Goal: Browse casually: Explore the website without a specific task or goal

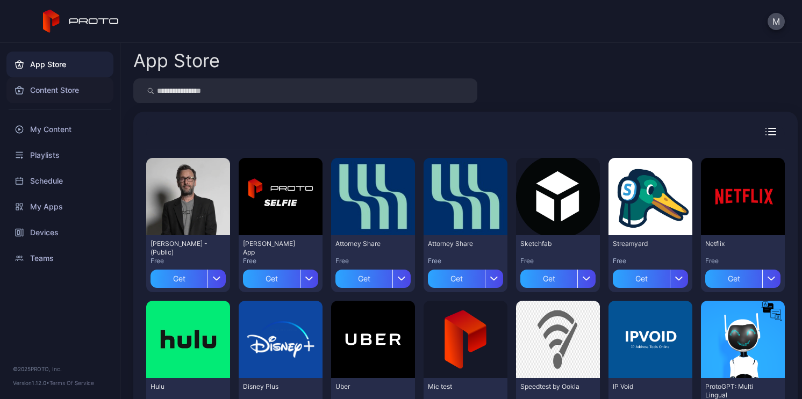
click at [56, 95] on div "Content Store" at bounding box center [59, 90] width 107 height 26
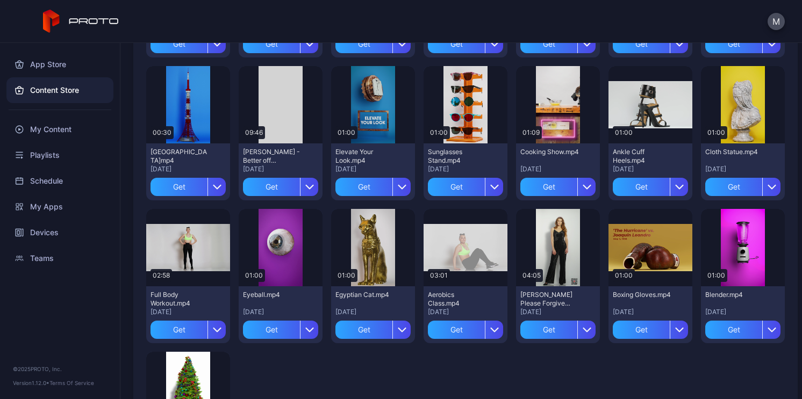
scroll to position [1511, 0]
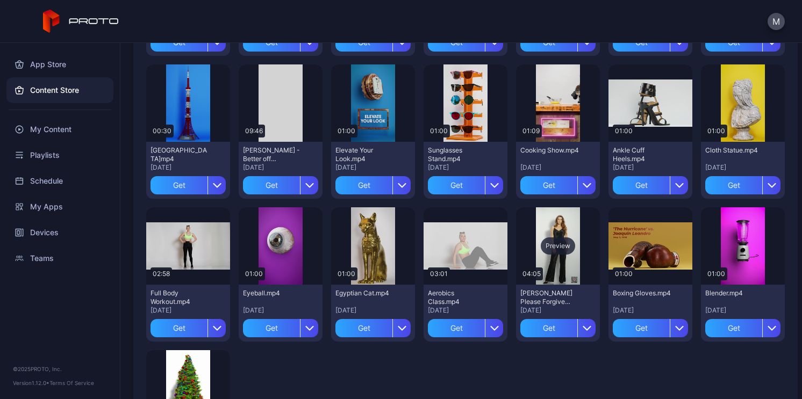
click at [544, 246] on div "Preview" at bounding box center [558, 246] width 34 height 17
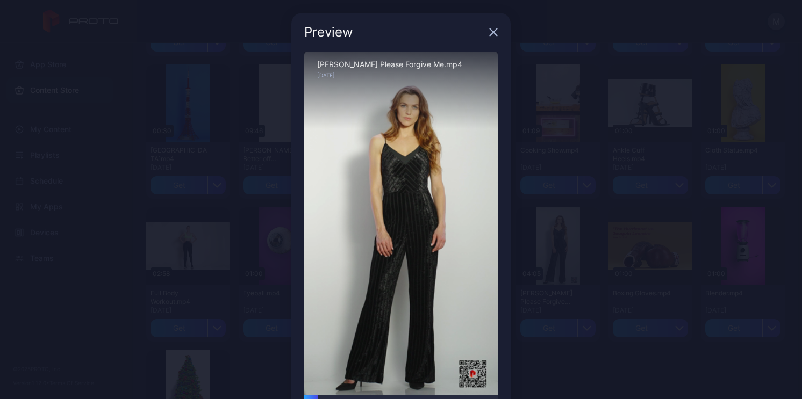
click at [492, 31] on div "Preview" at bounding box center [400, 32] width 219 height 39
click at [489, 32] on icon "button" at bounding box center [493, 32] width 9 height 9
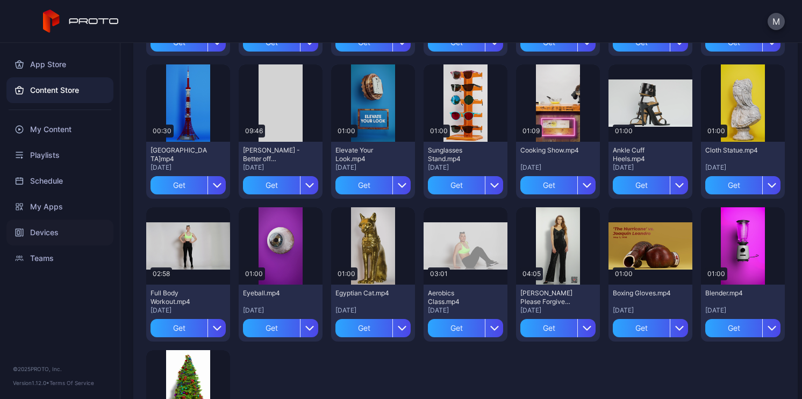
click at [21, 241] on div "Devices" at bounding box center [59, 233] width 107 height 26
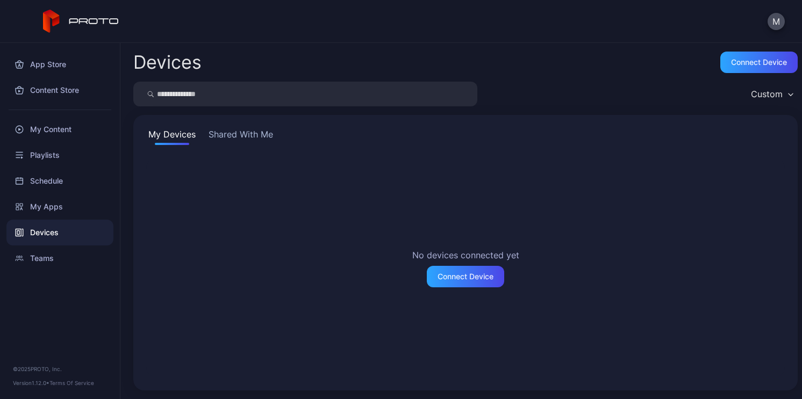
click at [233, 137] on button "Shared With Me" at bounding box center [240, 136] width 69 height 17
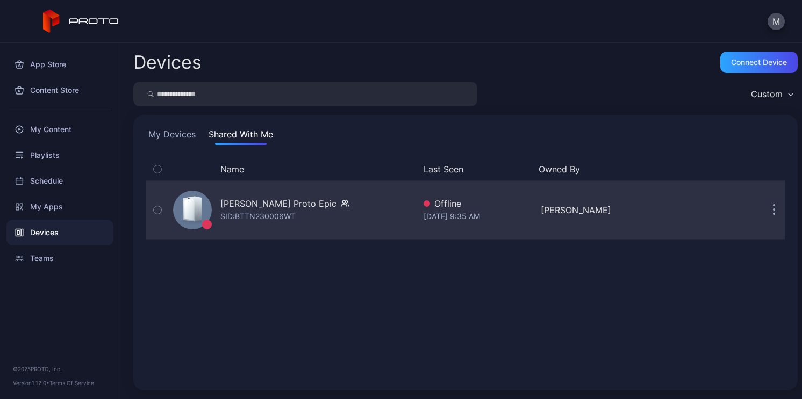
click at [283, 209] on div "[PERSON_NAME] Proto Epic" at bounding box center [278, 203] width 116 height 13
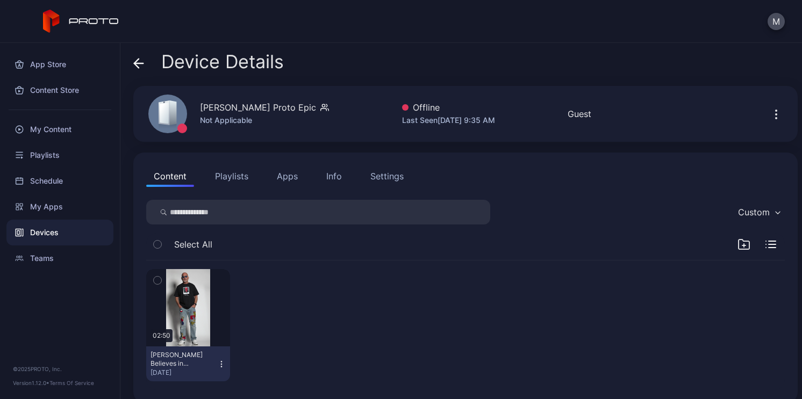
scroll to position [12, 0]
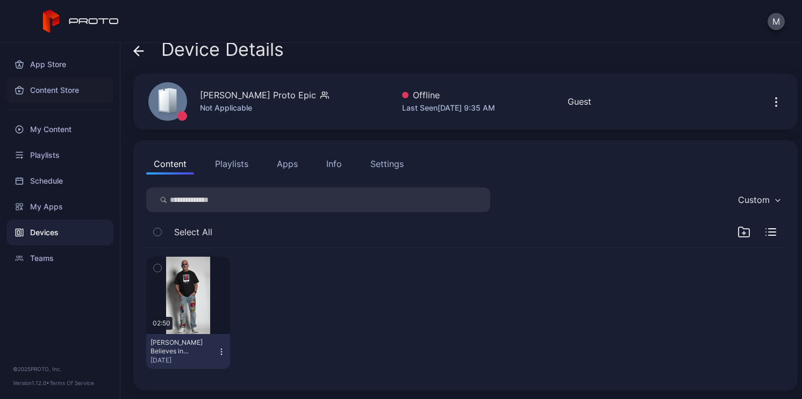
click at [64, 94] on div "Content Store" at bounding box center [59, 90] width 107 height 26
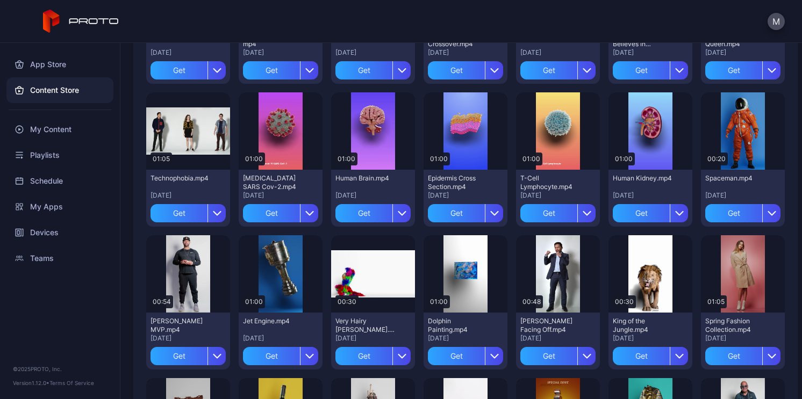
scroll to position [342, 0]
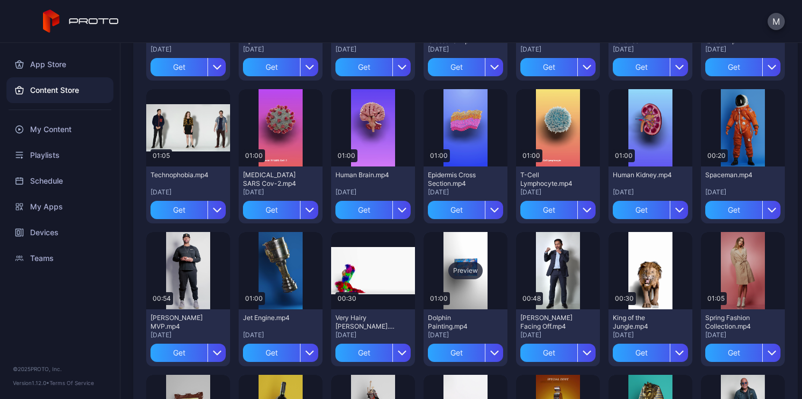
click at [459, 283] on div "Preview" at bounding box center [465, 270] width 84 height 77
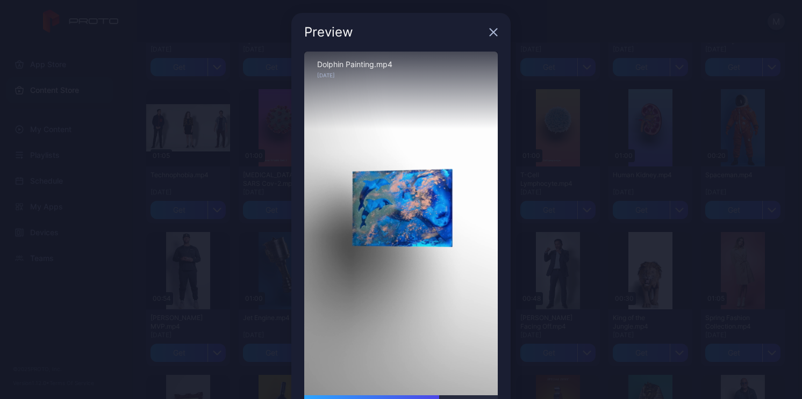
drag, startPoint x: 325, startPoint y: 397, endPoint x: 432, endPoint y: 400, distance: 107.0
click at [432, 399] on html "M App Store Content Store My Content Playlists Schedule My Apps Devices Teams ©…" at bounding box center [401, 199] width 802 height 399
click at [626, 329] on div "Preview Sorry, your browser doesn‘t support embedded videos 00:42 / 01:00 Dolph…" at bounding box center [401, 227] width 802 height 454
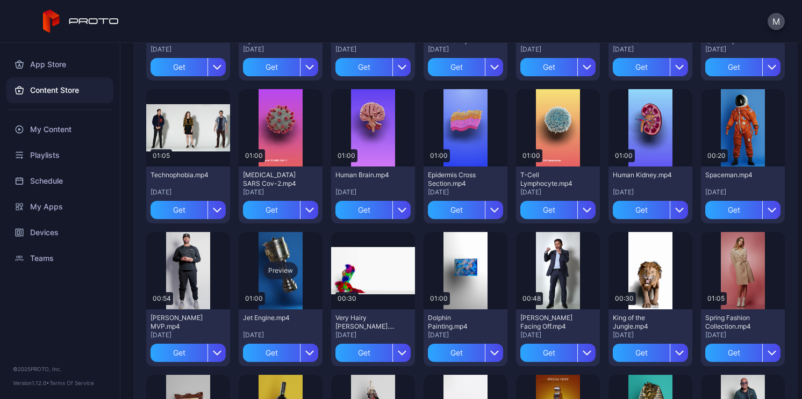
click at [292, 275] on div "Preview" at bounding box center [280, 270] width 34 height 17
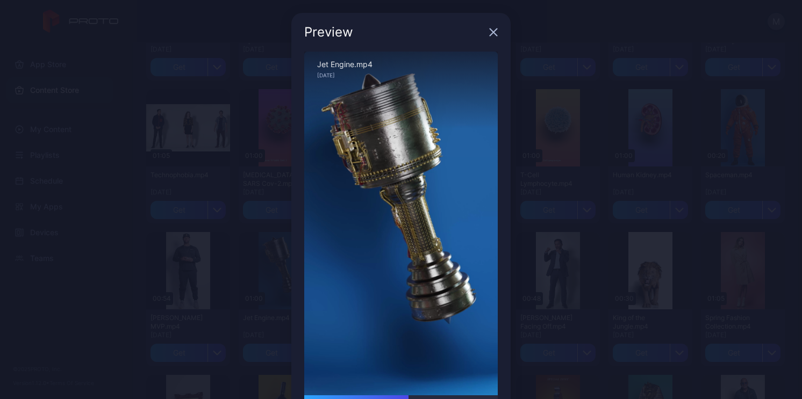
drag, startPoint x: 321, startPoint y: 395, endPoint x: 415, endPoint y: 388, distance: 94.3
click at [415, 388] on div "Sorry, your browser doesn‘t support embedded videos 00:32 / 01:00 Jet Engine.mp…" at bounding box center [400, 240] width 193 height 376
click at [574, 330] on div "Preview Sorry, your browser doesn‘t support embedded videos 00:36 / 01:00 Jet E…" at bounding box center [401, 227] width 802 height 454
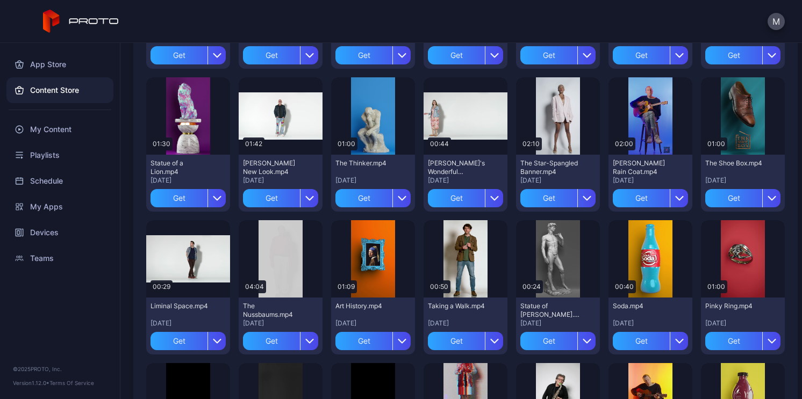
scroll to position [928, 0]
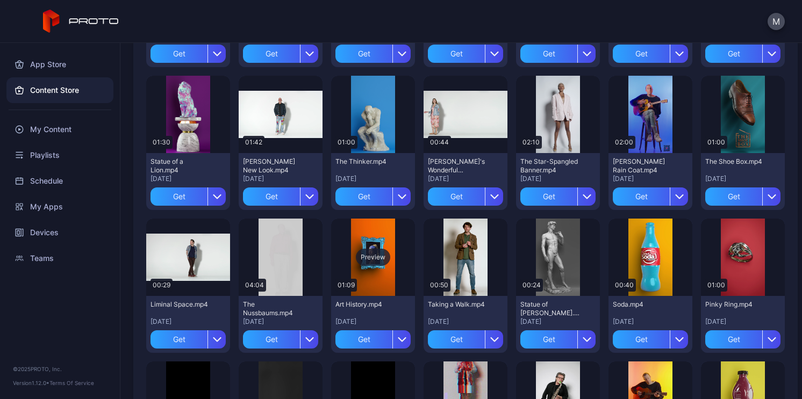
click at [373, 264] on div "Preview" at bounding box center [373, 257] width 34 height 17
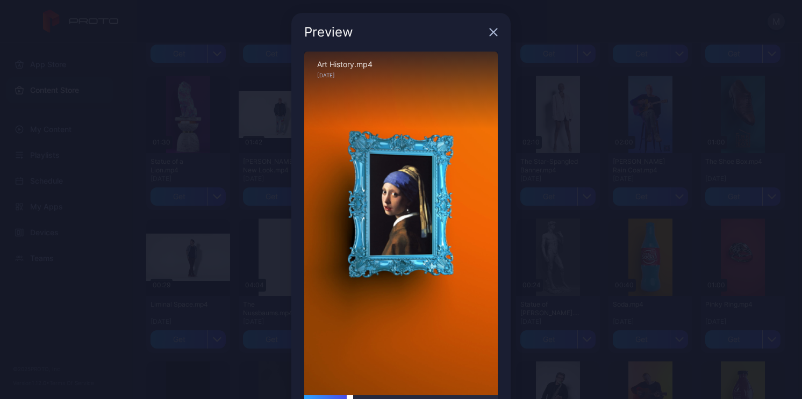
drag, startPoint x: 321, startPoint y: 396, endPoint x: 343, endPoint y: 398, distance: 22.2
click at [343, 398] on div at bounding box center [400, 399] width 193 height 6
click at [636, 276] on div "Preview Sorry, your browser doesn‘t support embedded videos 00:19 / 01:09 Art H…" at bounding box center [401, 227] width 802 height 454
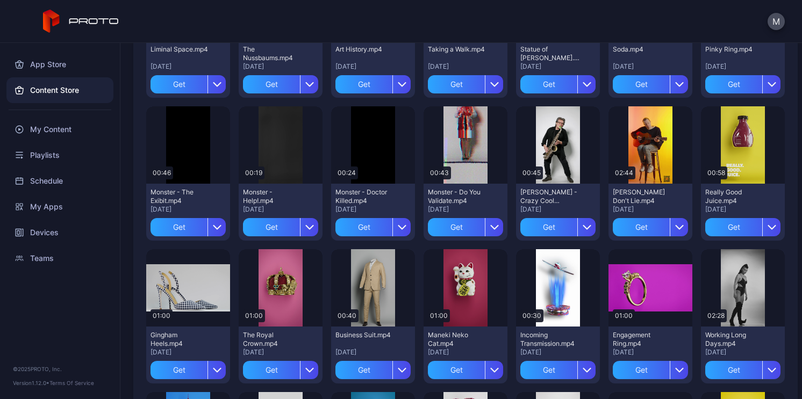
scroll to position [1194, 0]
